Goal: Task Accomplishment & Management: Manage account settings

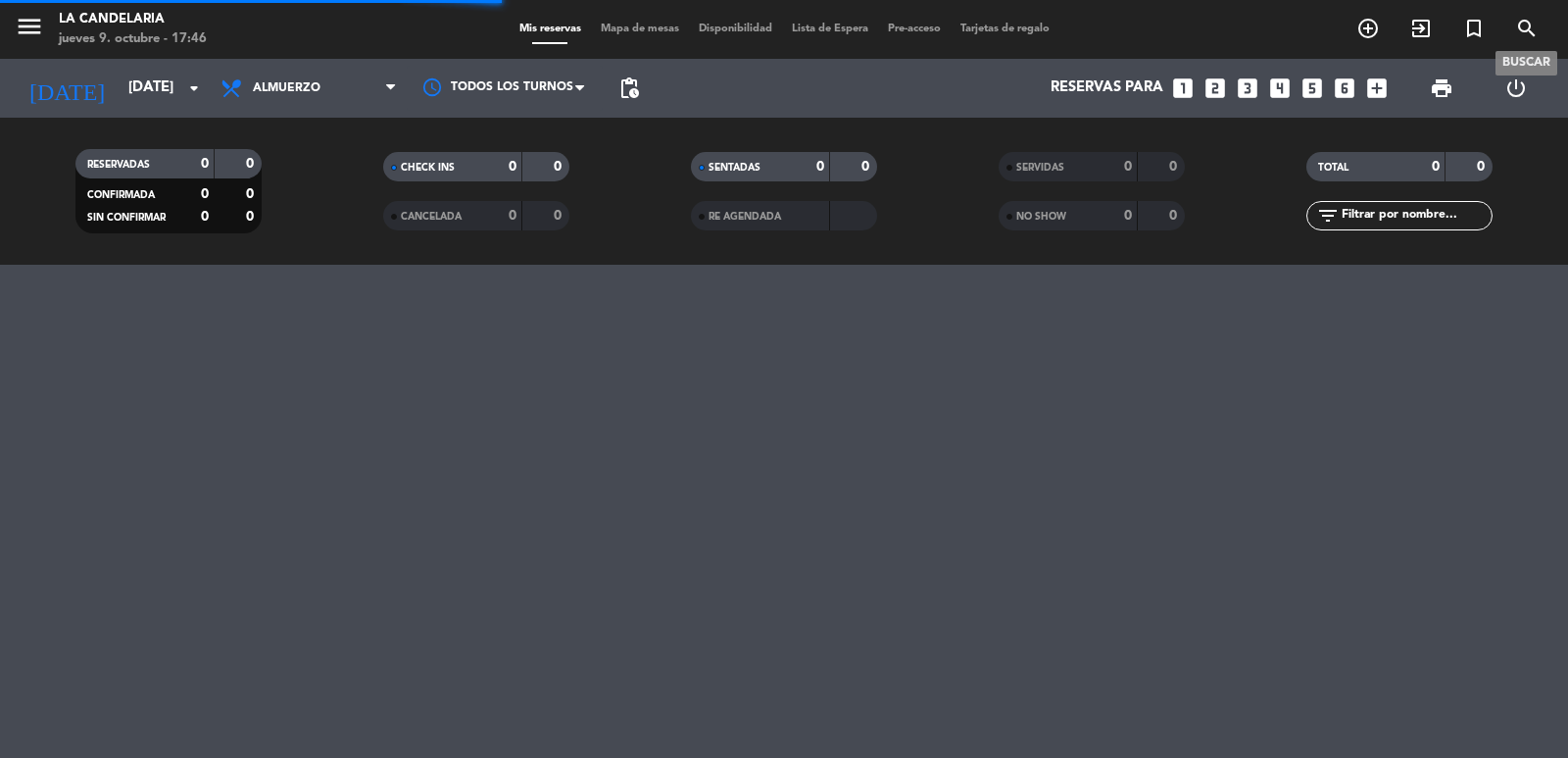
click at [1520, 19] on icon "search" at bounding box center [1527, 29] width 24 height 24
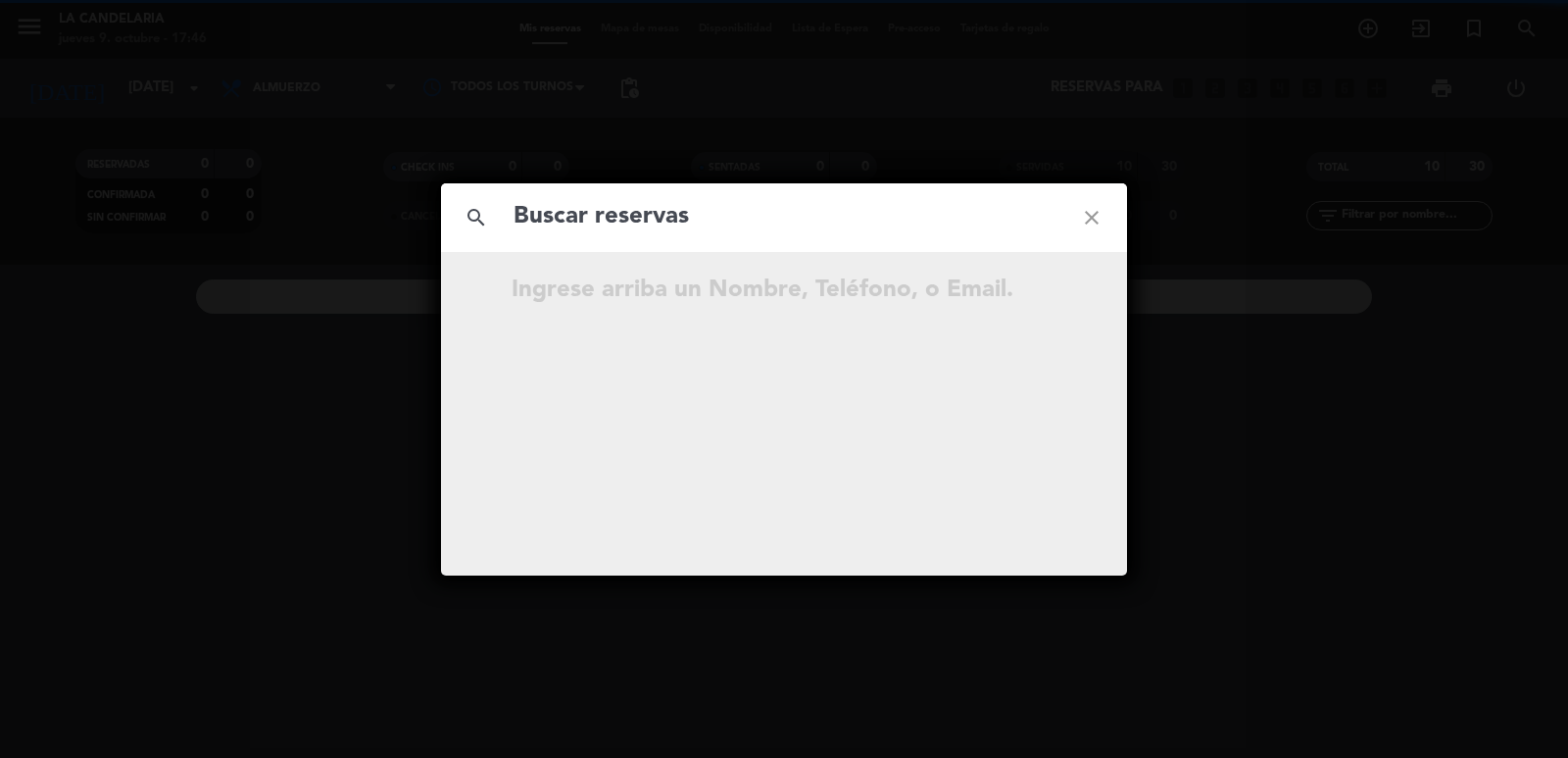
click at [593, 214] on input "text" at bounding box center [784, 217] width 545 height 40
type input "[PERSON_NAME]"
drag, startPoint x: 1094, startPoint y: 215, endPoint x: 1015, endPoint y: 217, distance: 79.0
click at [1092, 215] on icon "close" at bounding box center [1092, 218] width 71 height 71
click at [823, 220] on input "text" at bounding box center [784, 217] width 545 height 40
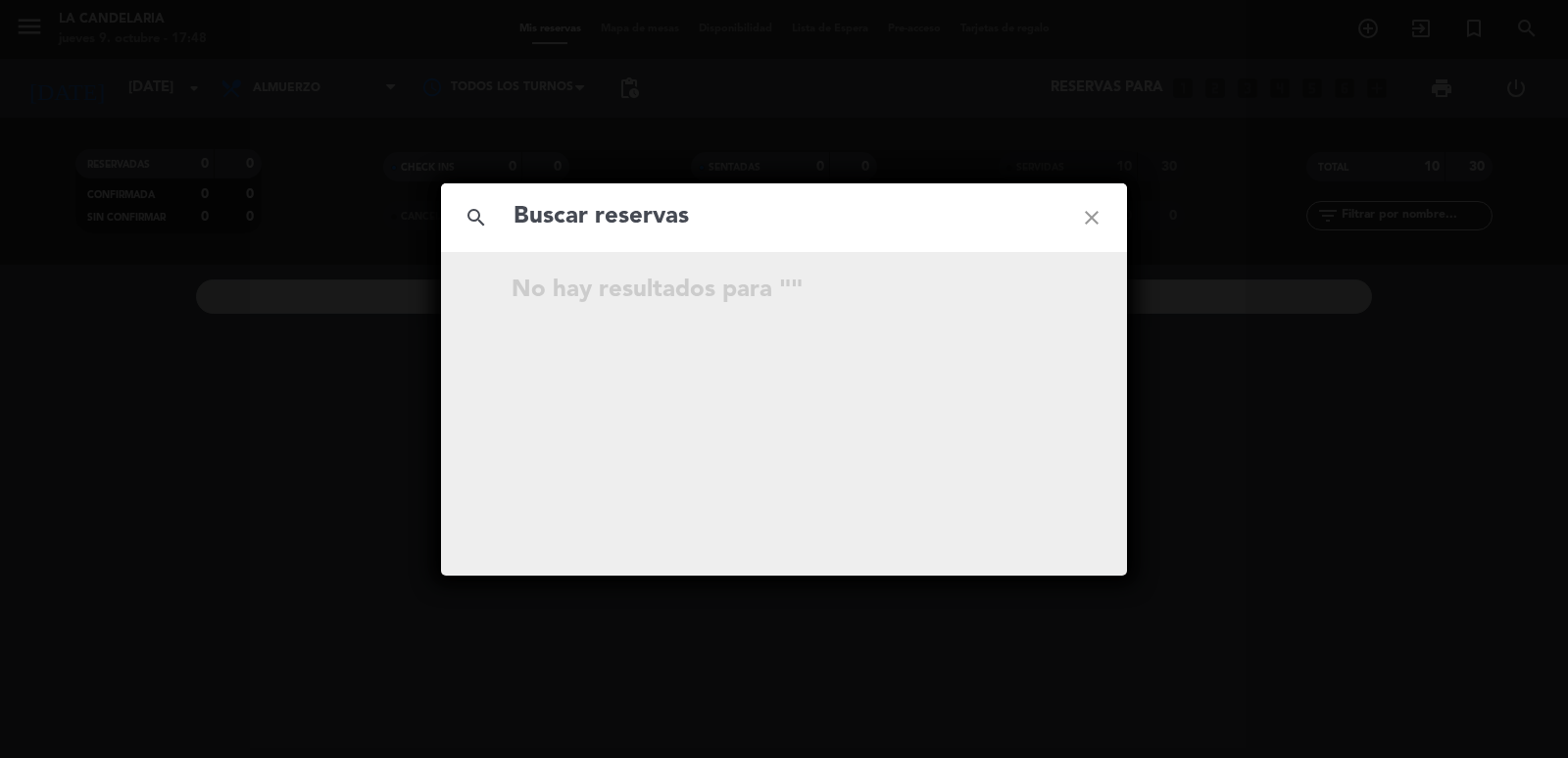
paste input "[EMAIL_ADDRESS][PERSON_NAME][DOMAIN_NAME]"
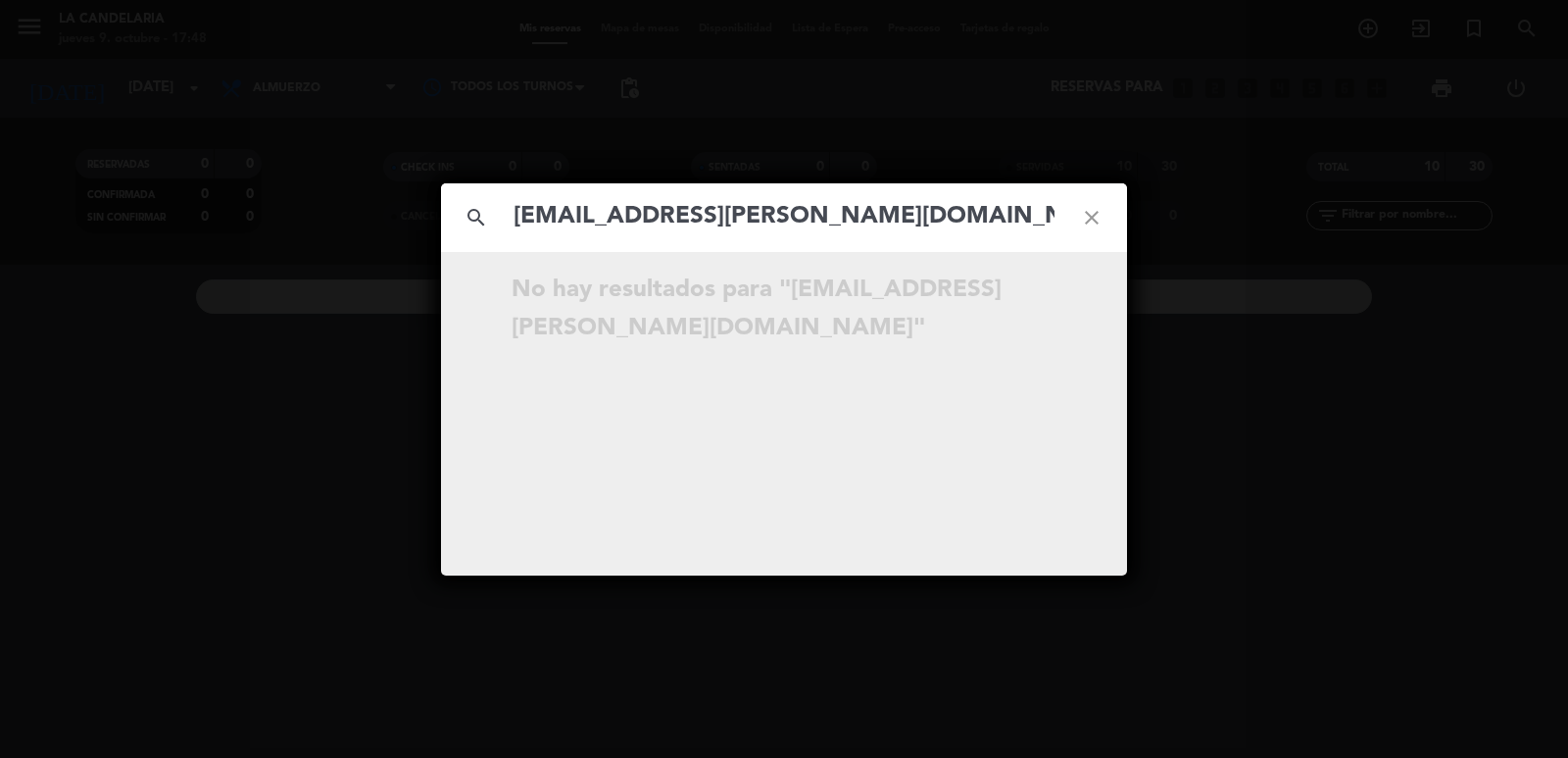
type input "[EMAIL_ADDRESS][PERSON_NAME][DOMAIN_NAME]"
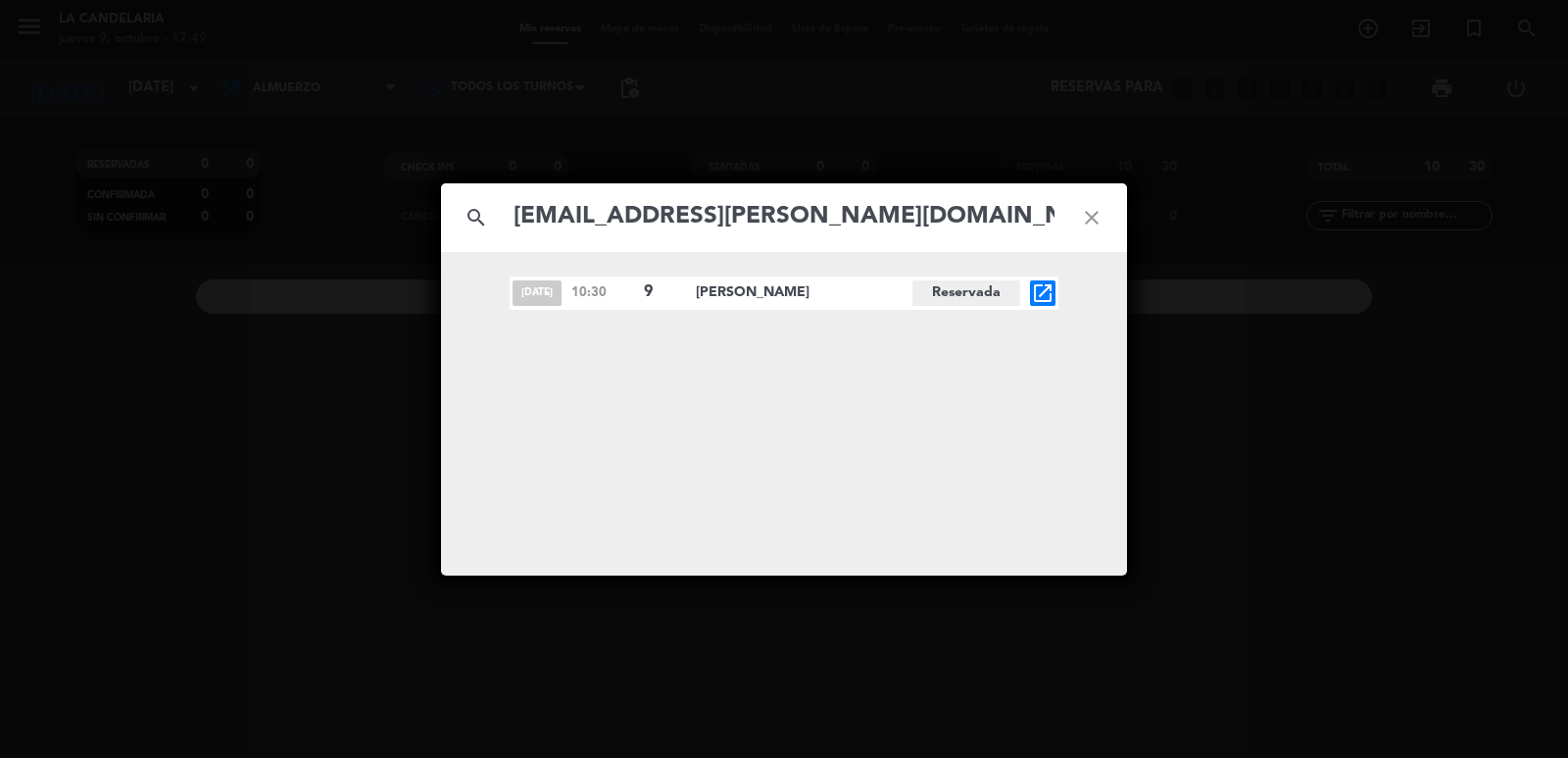
click at [1048, 287] on icon "open_in_new" at bounding box center [1042, 293] width 24 height 24
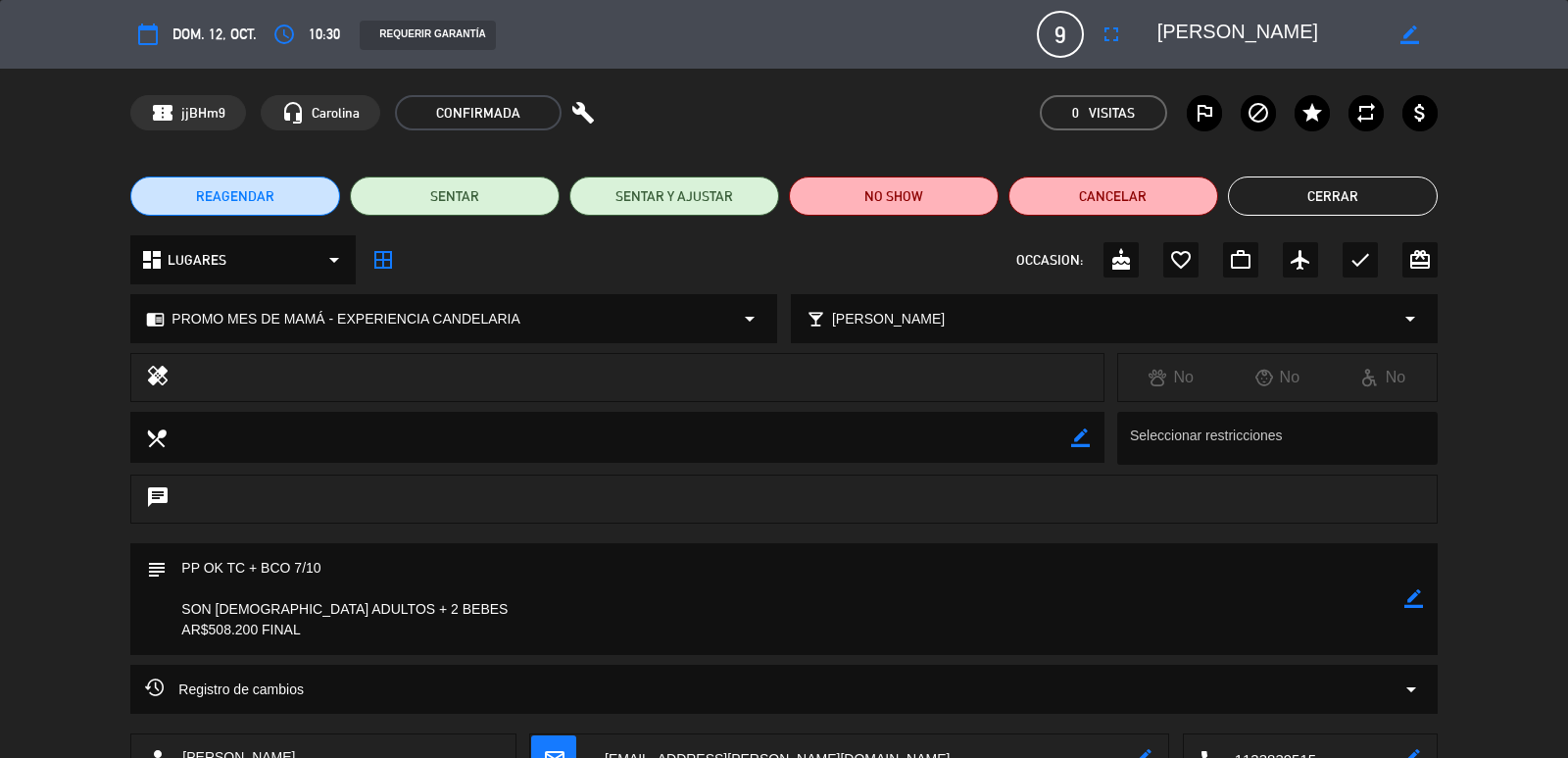
click at [1413, 599] on icon "border_color" at bounding box center [1413, 598] width 19 height 19
click at [330, 636] on textarea at bounding box center [784, 599] width 1236 height 111
paste textarea "B 0007-00006449"
type textarea "PP OK TC + BCO 7/10 SON [DEMOGRAPHIC_DATA] ADULTOS + 2 BEBES AR$508.200 FINAL B…"
click at [1418, 601] on icon at bounding box center [1413, 598] width 19 height 19
